Goal: Answer question/provide support: Ask a question

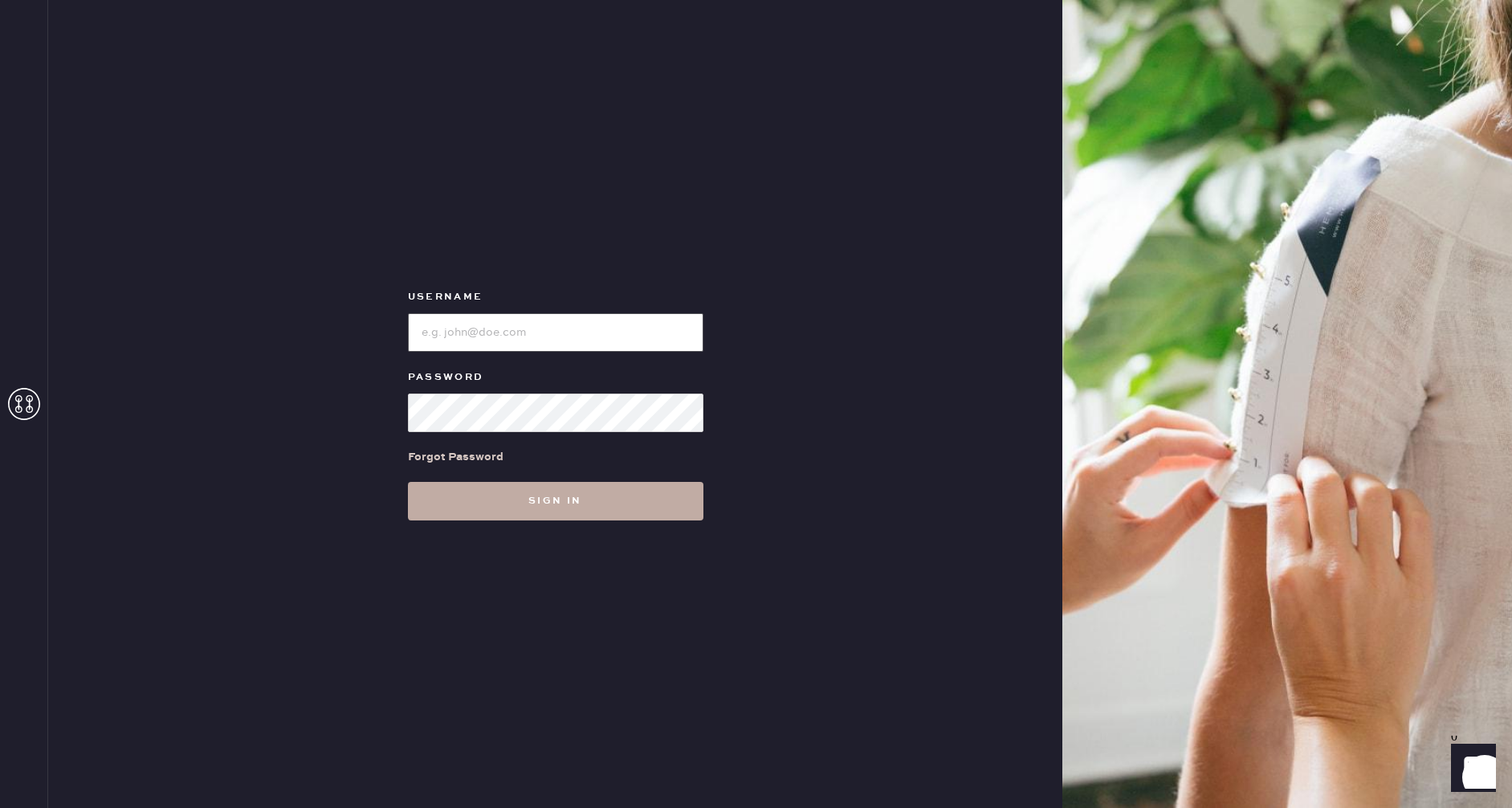
type input "reformationrittenhouse"
click at [538, 506] on button "Sign in" at bounding box center [556, 501] width 296 height 38
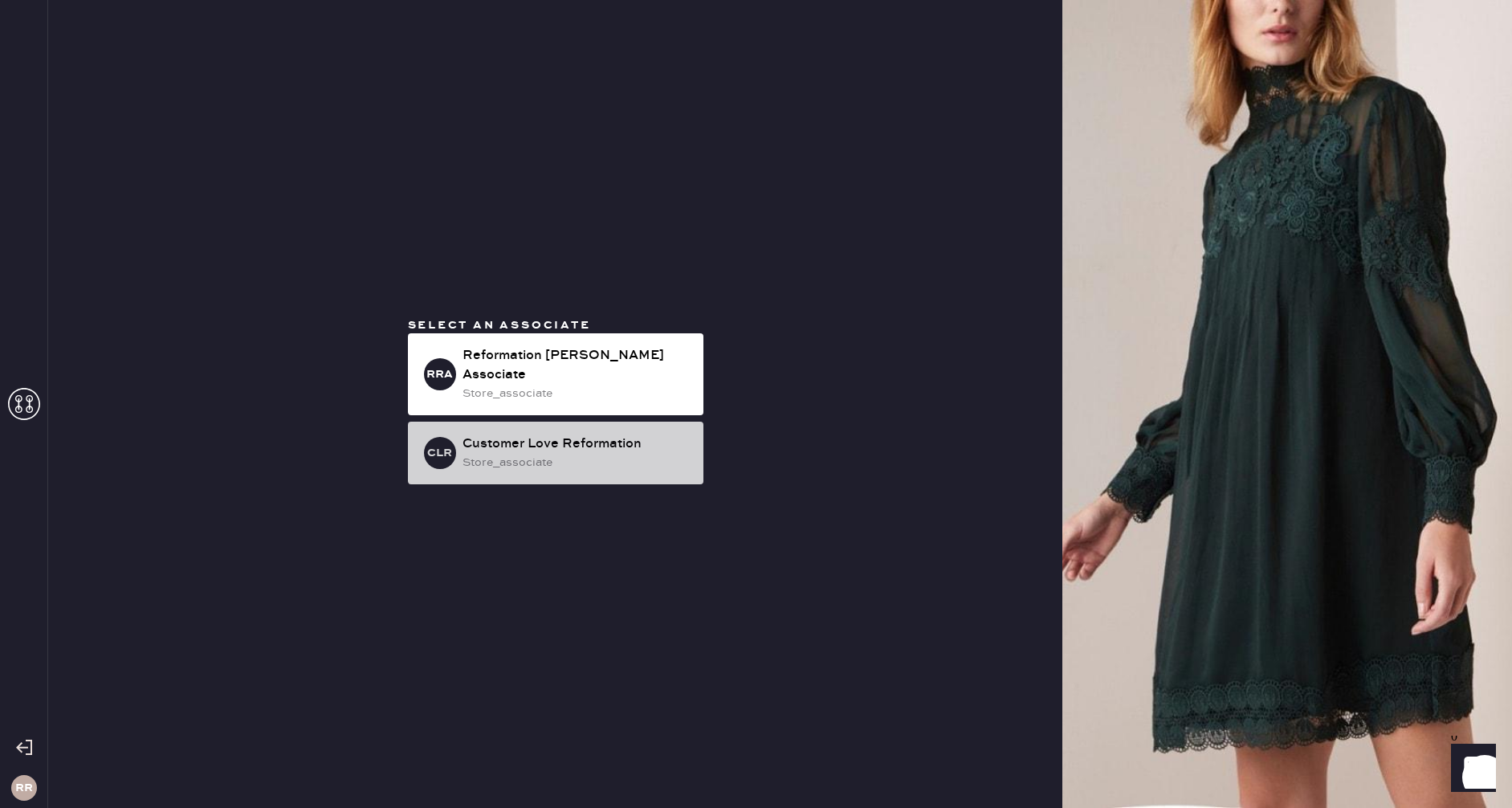
drag, startPoint x: 618, startPoint y: 385, endPoint x: 696, endPoint y: 429, distance: 89.6
click at [618, 385] on div "store_associate" at bounding box center [576, 393] width 228 height 17
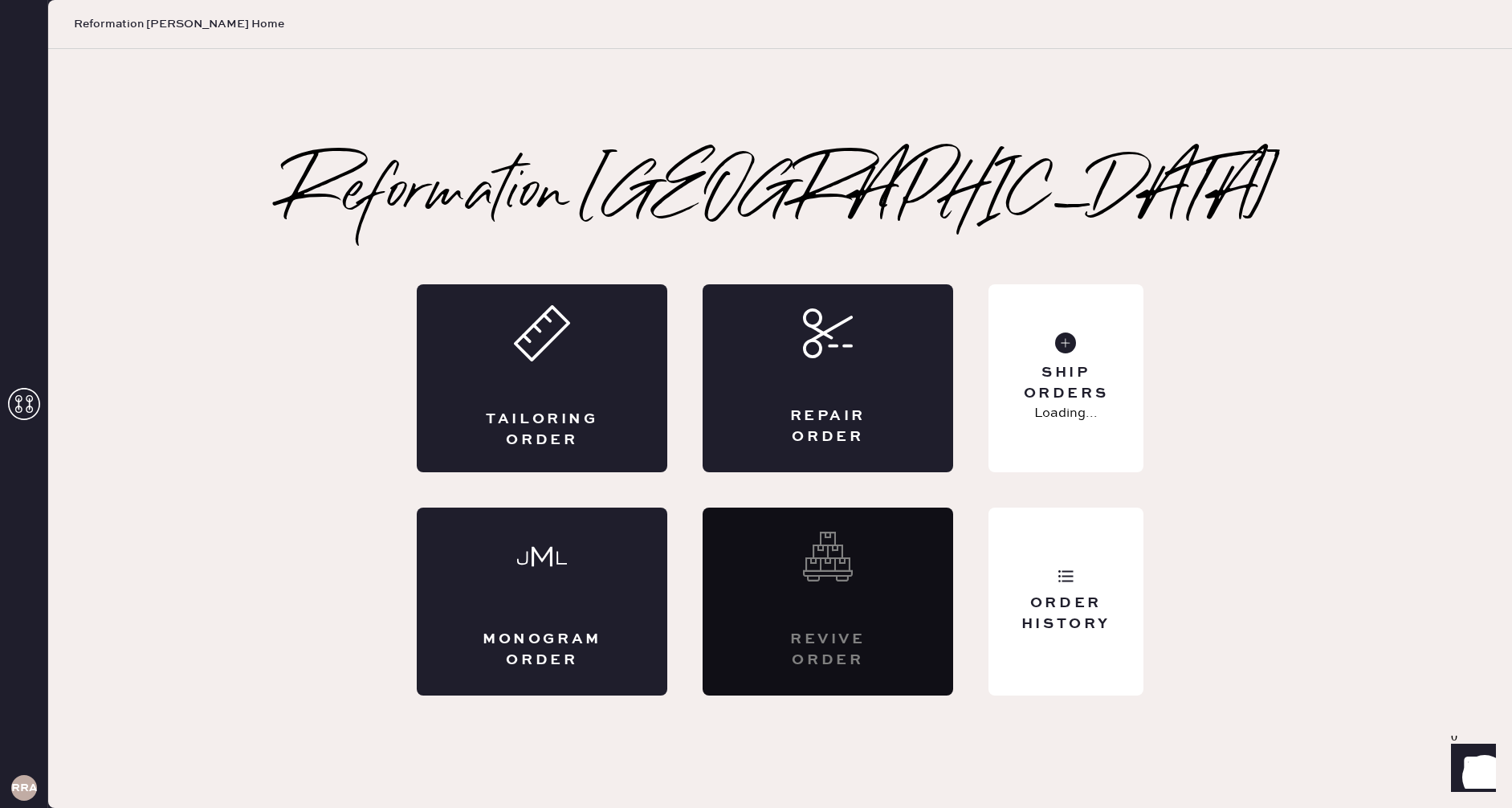
click at [1465, 764] on icon "Launch Front Chat" at bounding box center [1474, 766] width 45 height 45
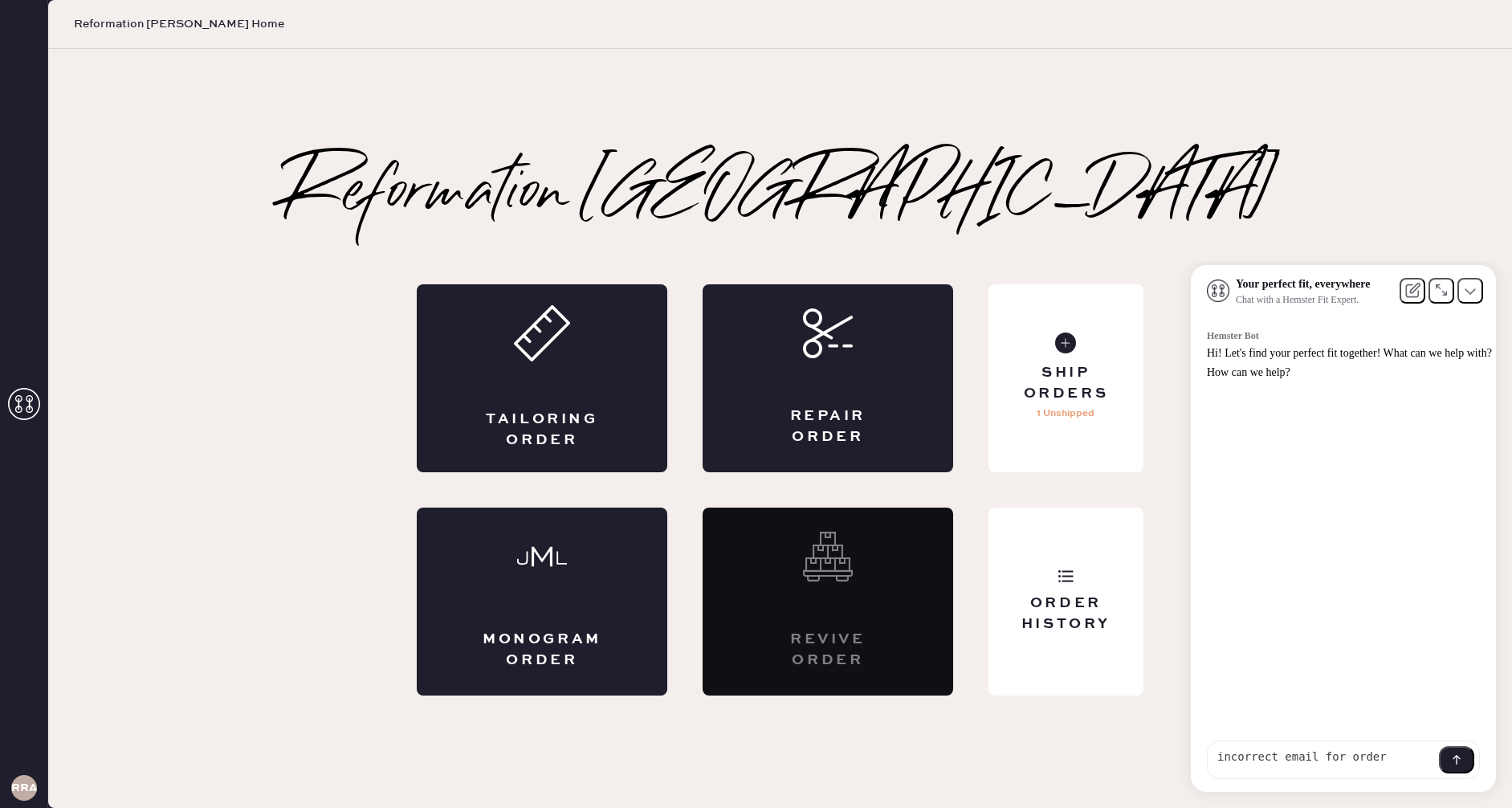
type textarea "incorrect email for order"
click at [1460, 756] on icon at bounding box center [1456, 759] width 12 height 12
click at [1067, 367] on div "Ship Orders" at bounding box center [1065, 383] width 129 height 40
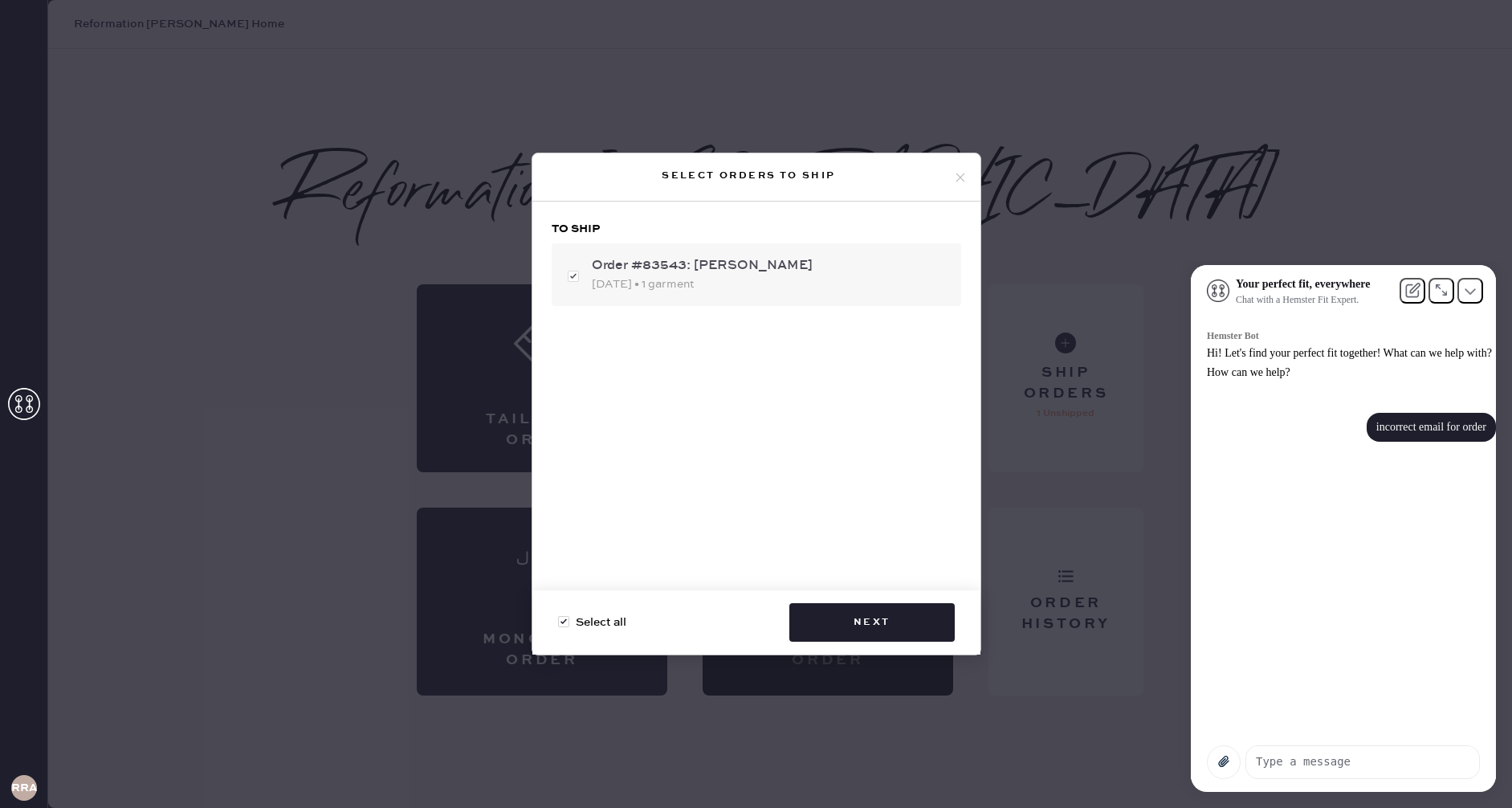
click at [703, 273] on div "Order #83543: [PERSON_NAME]" at bounding box center [770, 265] width 357 height 19
checkbox input "false"
drag, startPoint x: 820, startPoint y: 257, endPoint x: 879, endPoint y: 227, distance: 66.2
click at [826, 255] on div "Order #83543: [PERSON_NAME] [DATE] • 1 garment" at bounding box center [756, 274] width 410 height 62
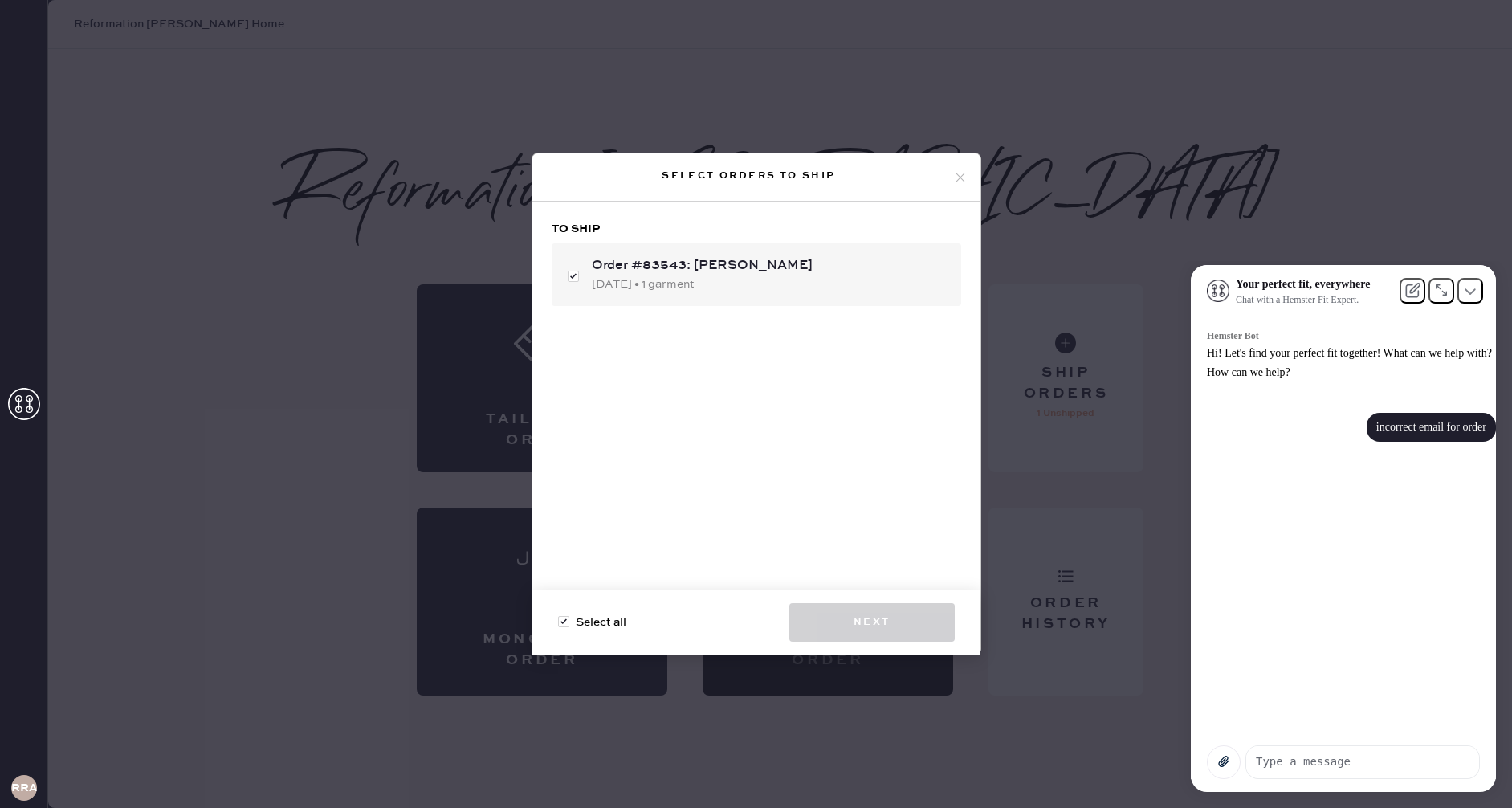
checkbox input "true"
click at [956, 170] on icon at bounding box center [960, 177] width 14 height 14
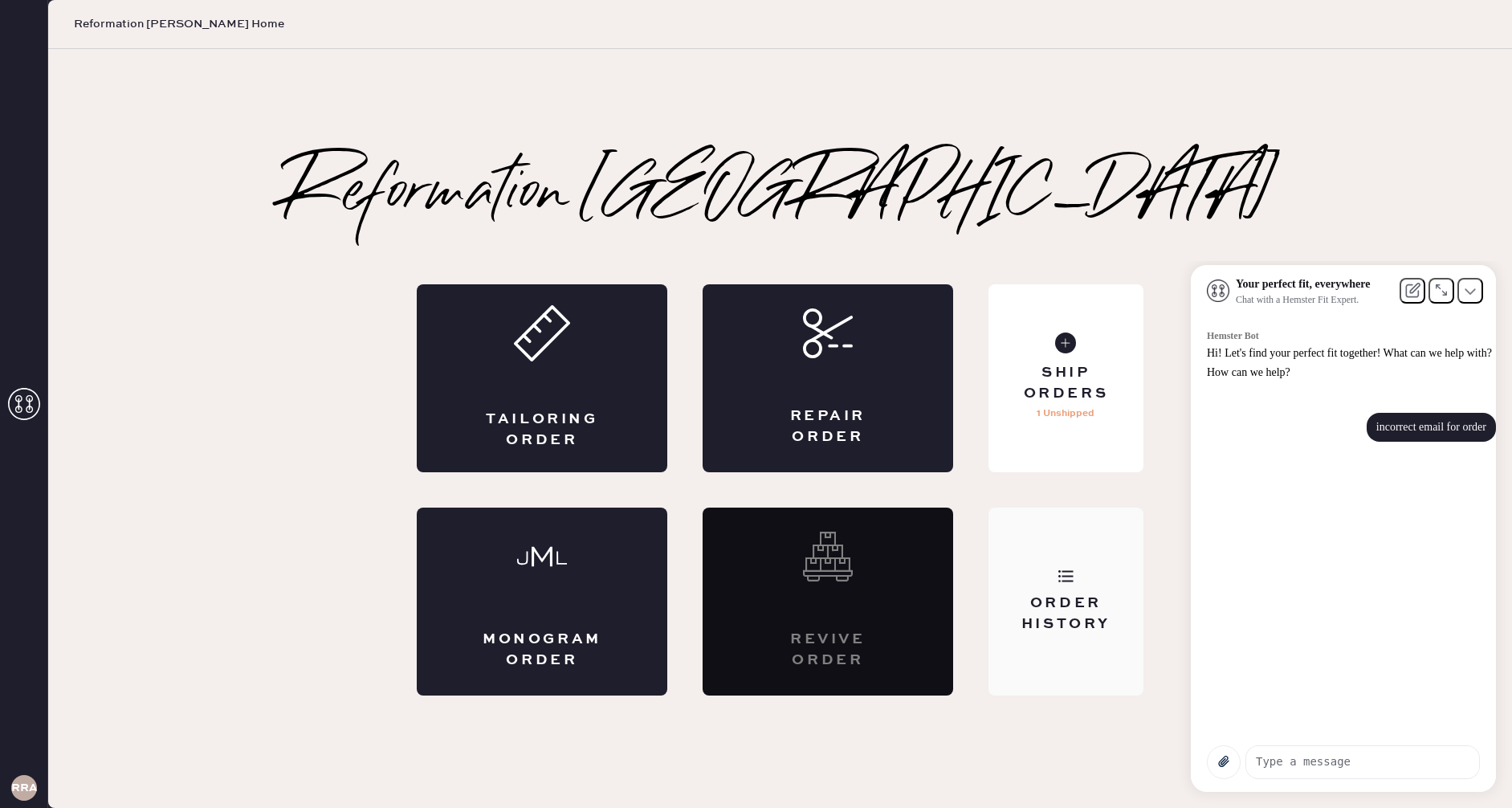
click at [1057, 594] on div "Order History" at bounding box center [1065, 613] width 129 height 40
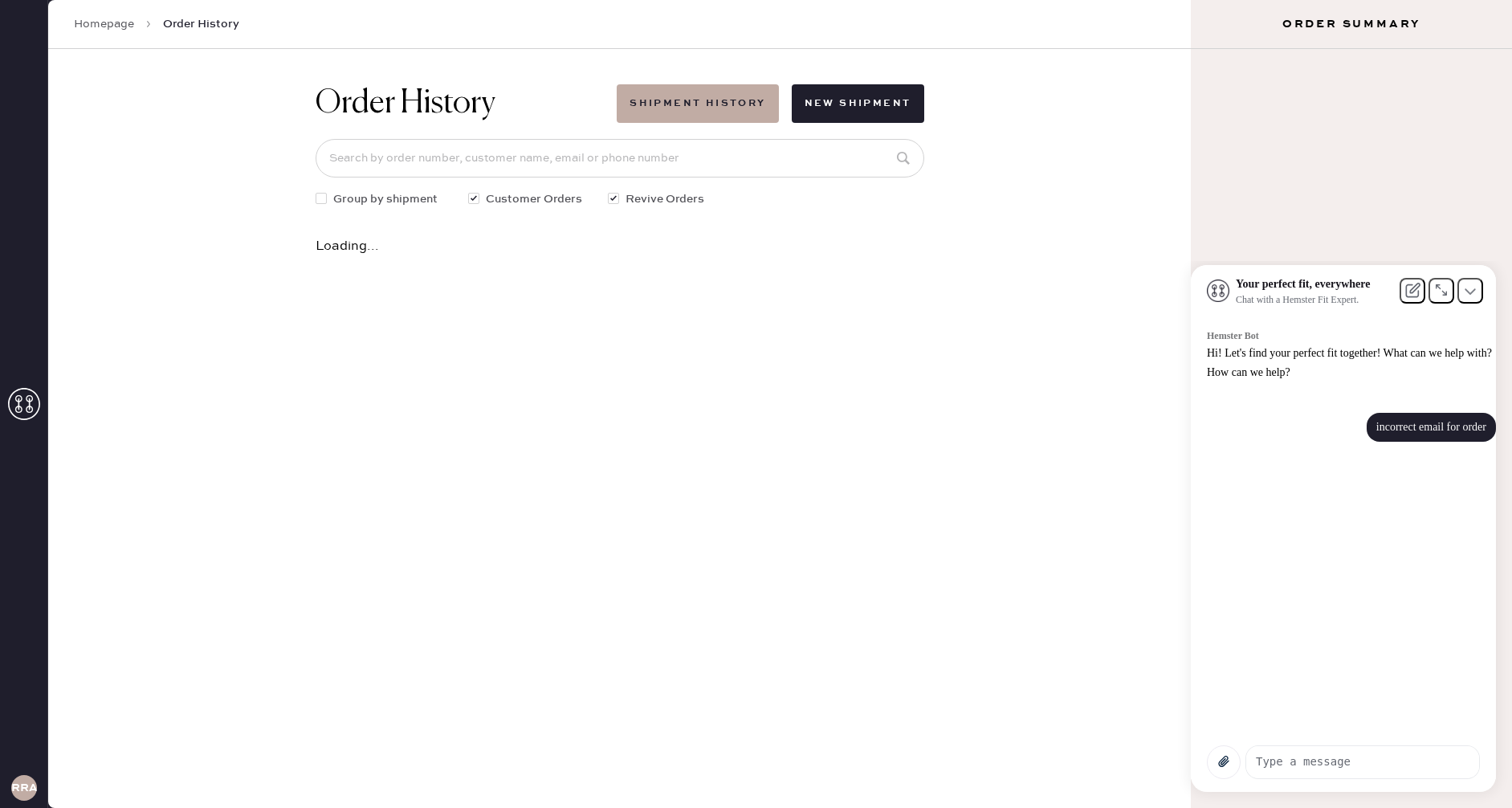
scroll to position [1, 0]
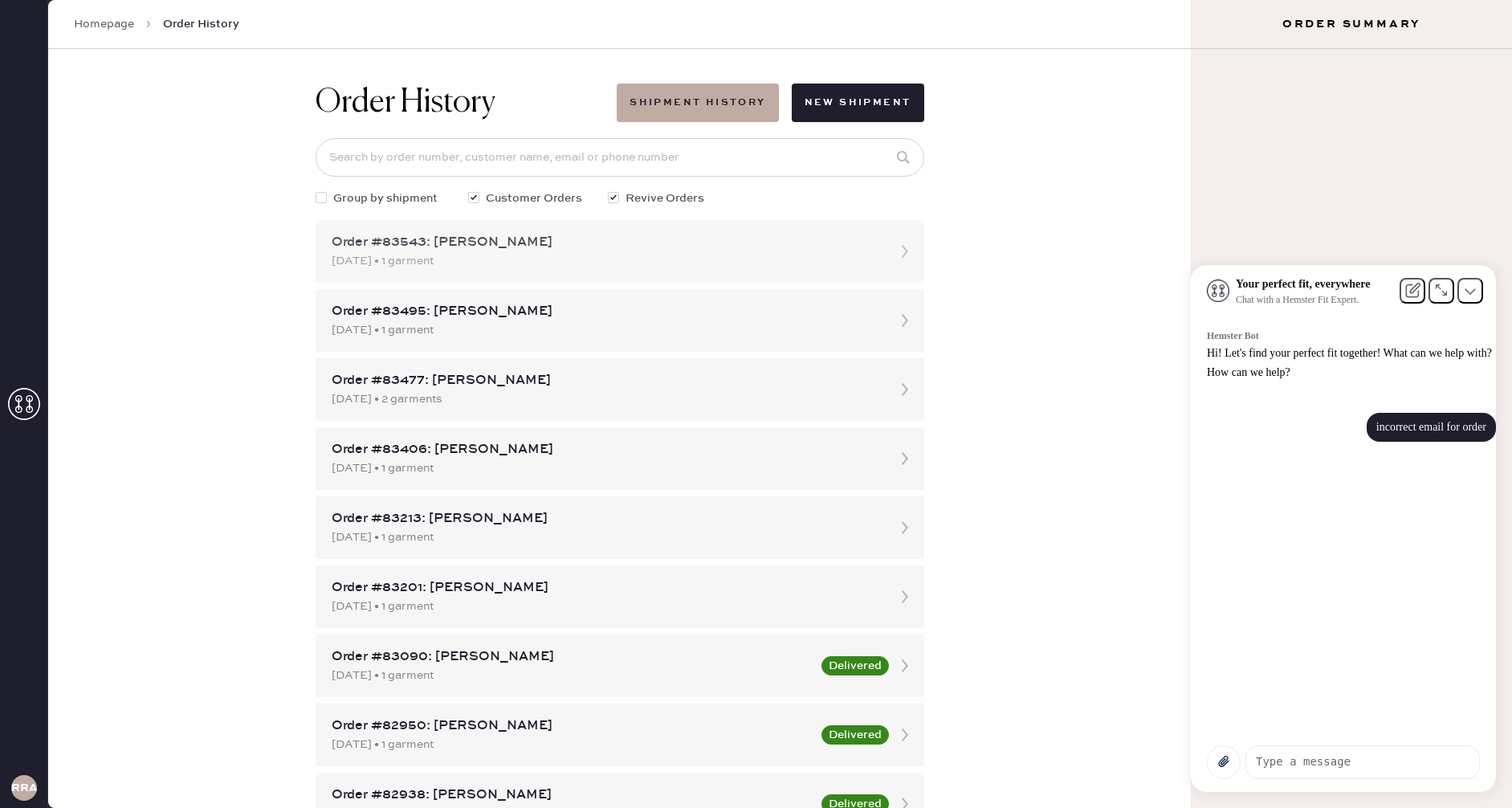
click at [576, 267] on div "[DATE] • 1 garment" at bounding box center [605, 261] width 547 height 17
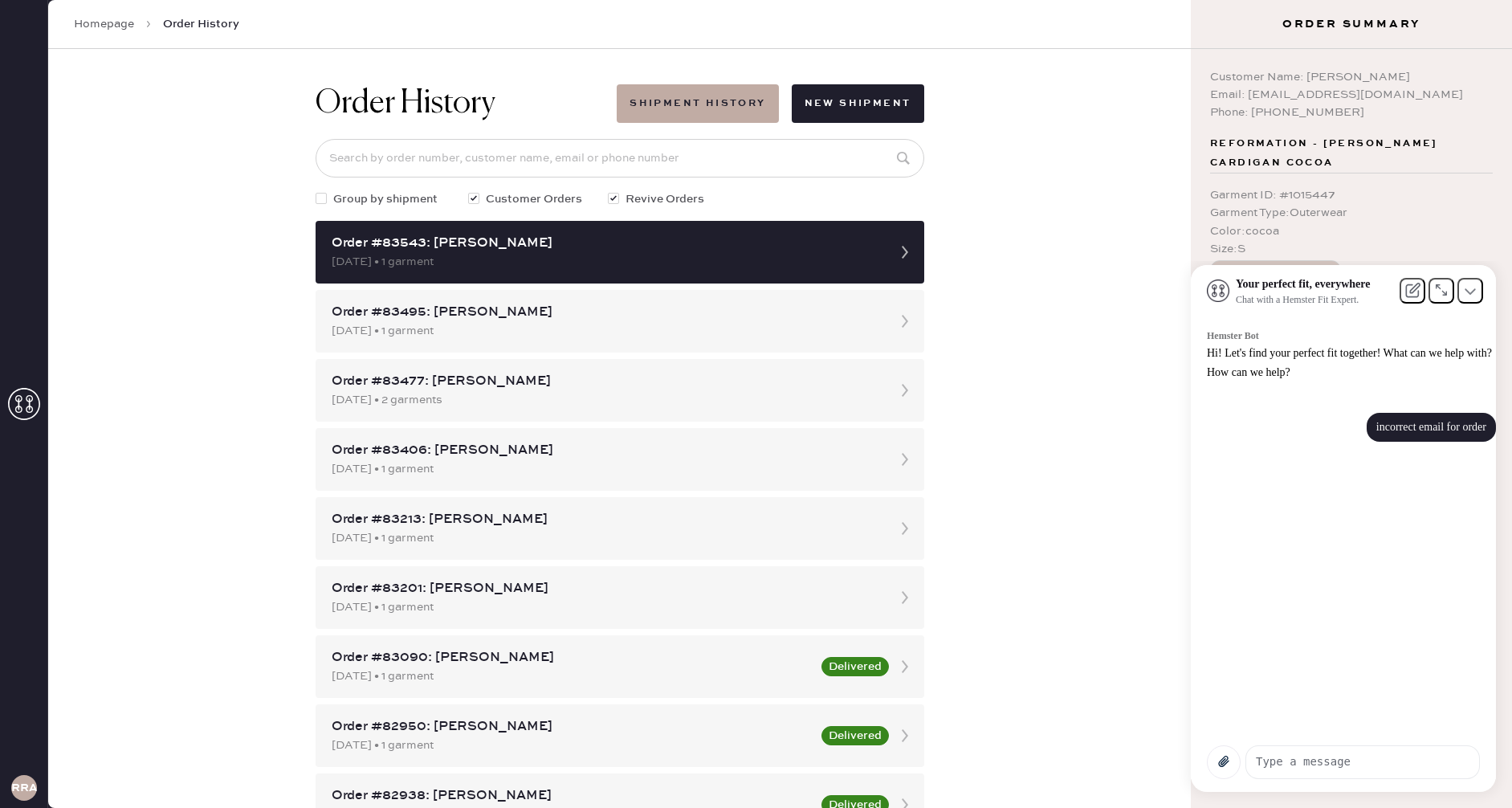
click at [1371, 764] on textarea at bounding box center [1363, 761] width 233 height 32
type textarea "change email for order"
drag, startPoint x: 1378, startPoint y: 287, endPoint x: 1318, endPoint y: 302, distance: 61.8
click at [1312, 316] on div "Your perfect fit, everywhere Chat with a Hemster Fit Expert." at bounding box center [1343, 291] width 305 height 52
click at [1409, 237] on div "Color : cocoa" at bounding box center [1351, 231] width 282 height 17
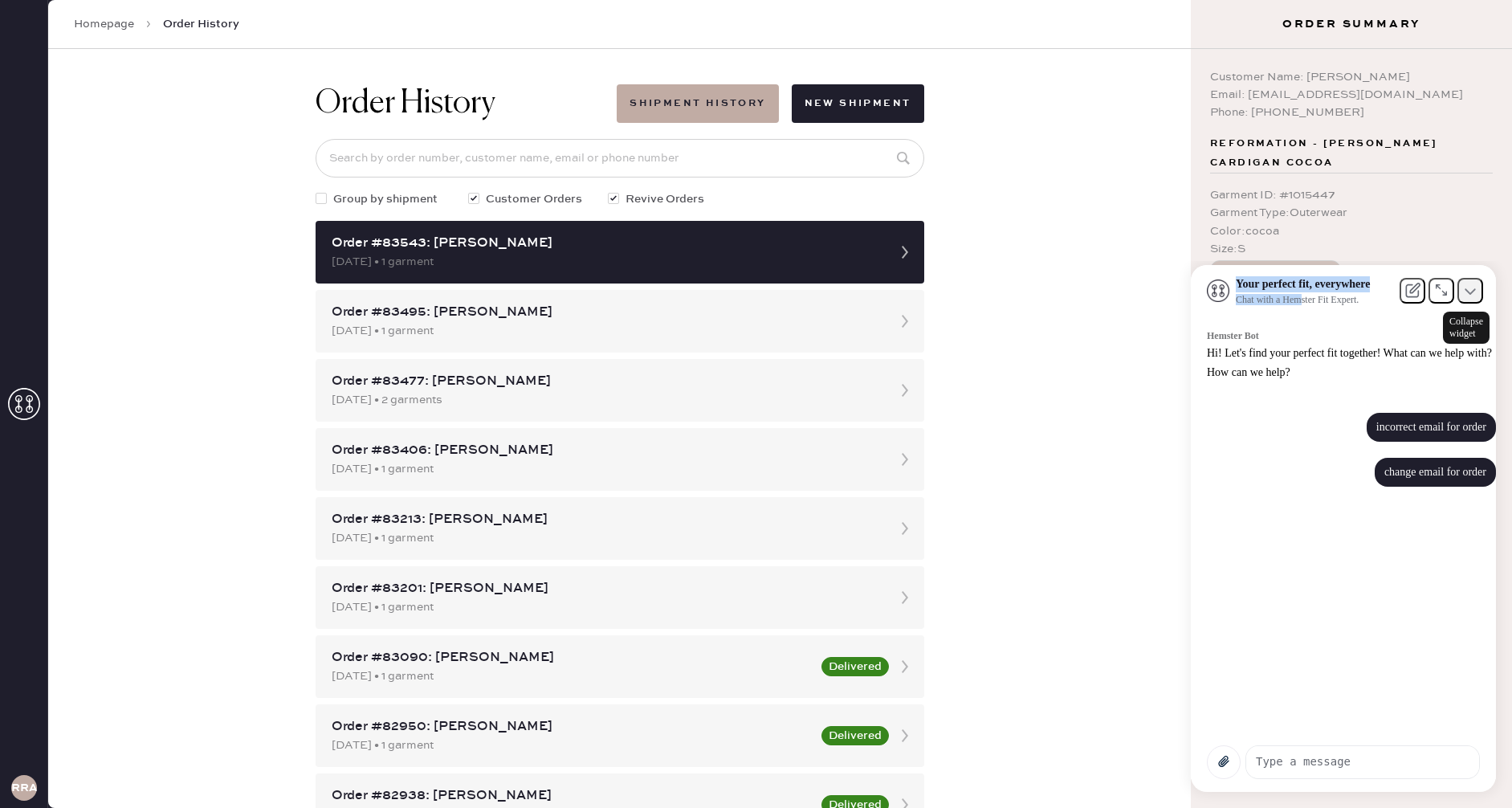
click at [1459, 302] on button at bounding box center [1470, 290] width 26 height 26
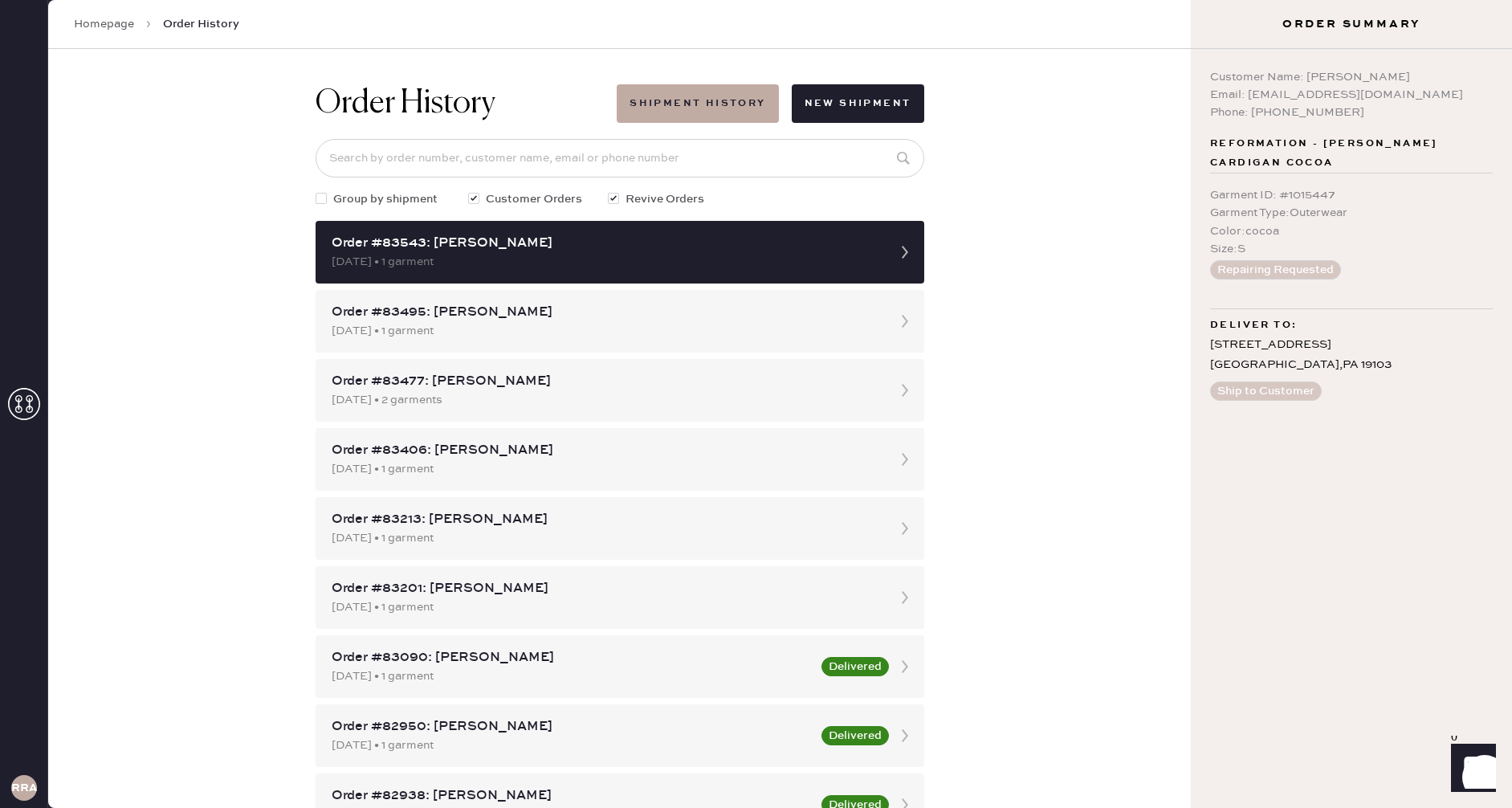
click at [1481, 776] on icon "Launch Front Chat" at bounding box center [1474, 766] width 45 height 45
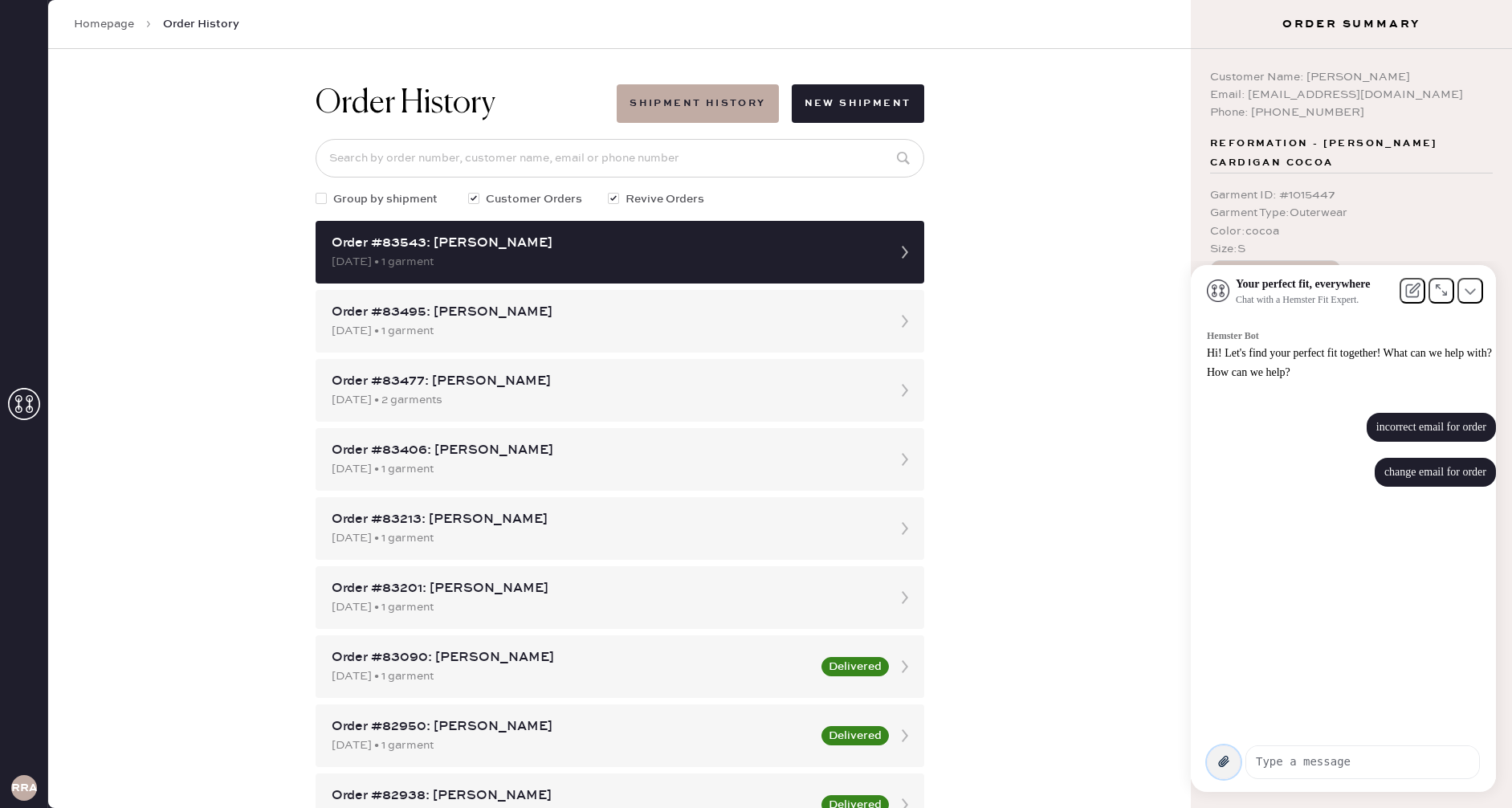
click at [1211, 763] on button at bounding box center [1224, 761] width 33 height 33
click at [1460, 300] on button at bounding box center [1470, 290] width 26 height 26
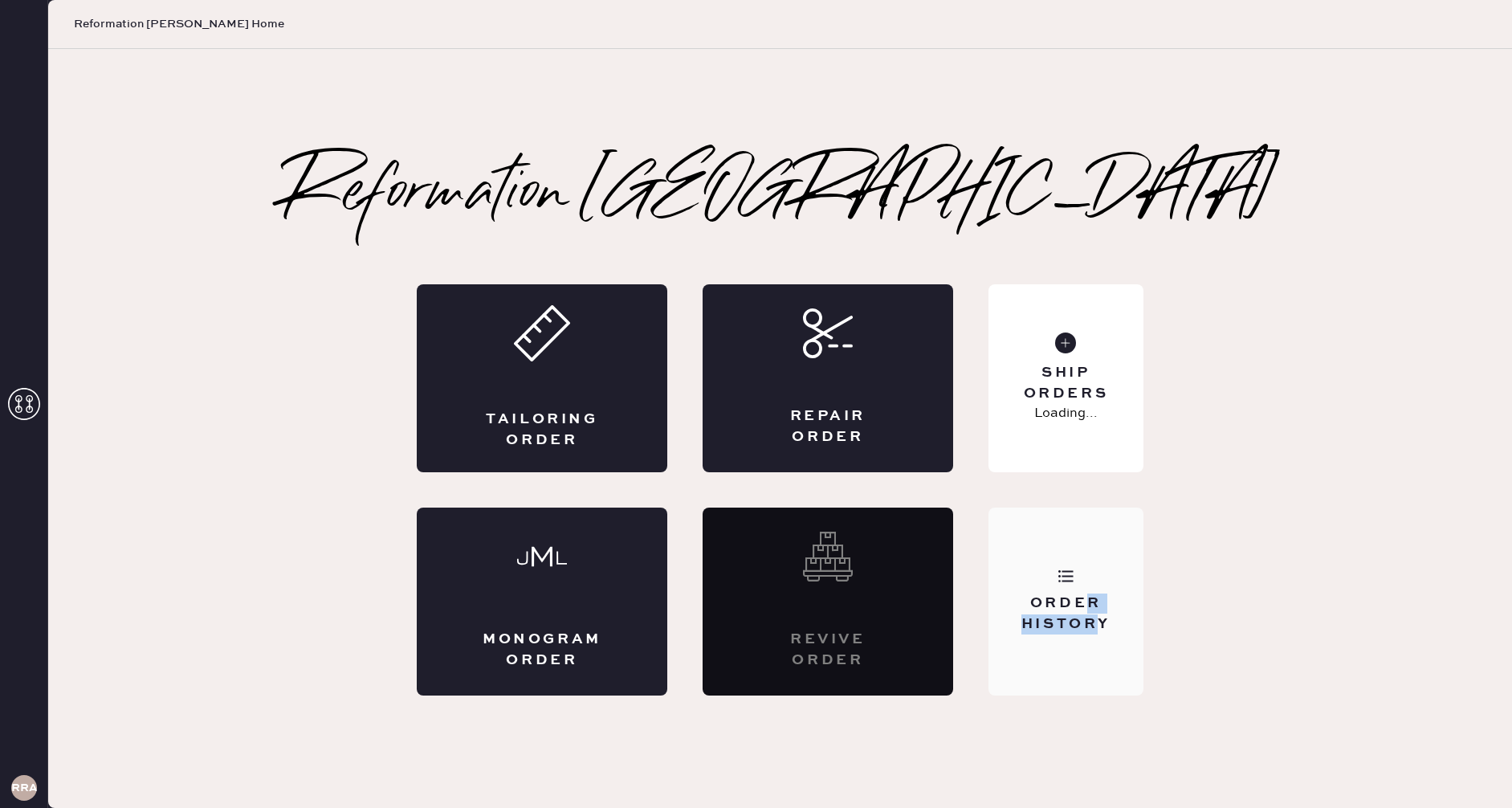
click at [1093, 608] on div "Order History" at bounding box center [1065, 613] width 129 height 40
